Goal: Task Accomplishment & Management: Use online tool/utility

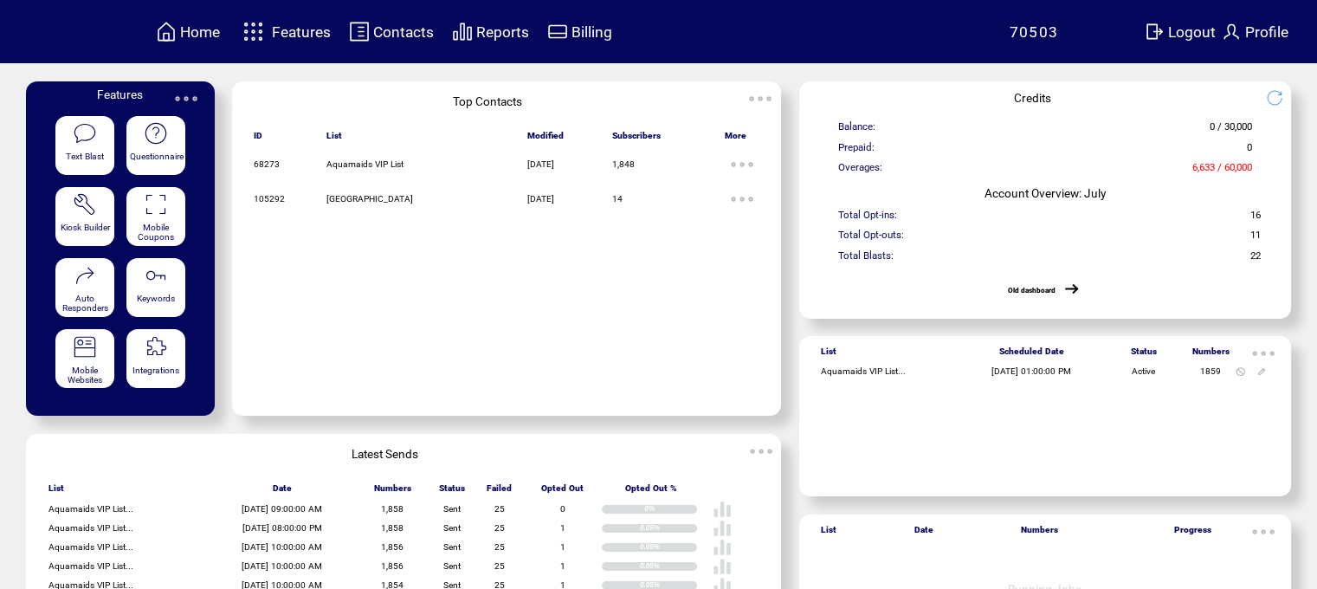
click at [260, 36] on img at bounding box center [253, 31] width 30 height 29
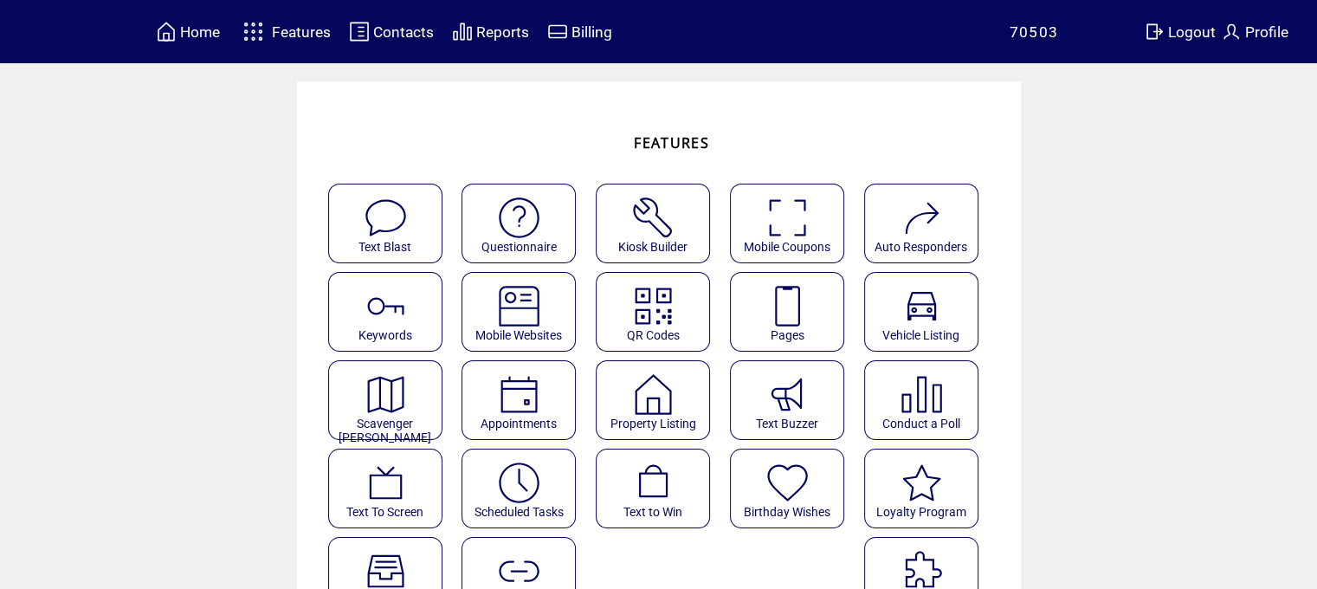
click at [553, 492] on featureicon at bounding box center [519, 476] width 113 height 39
